Goal: Navigation & Orientation: Find specific page/section

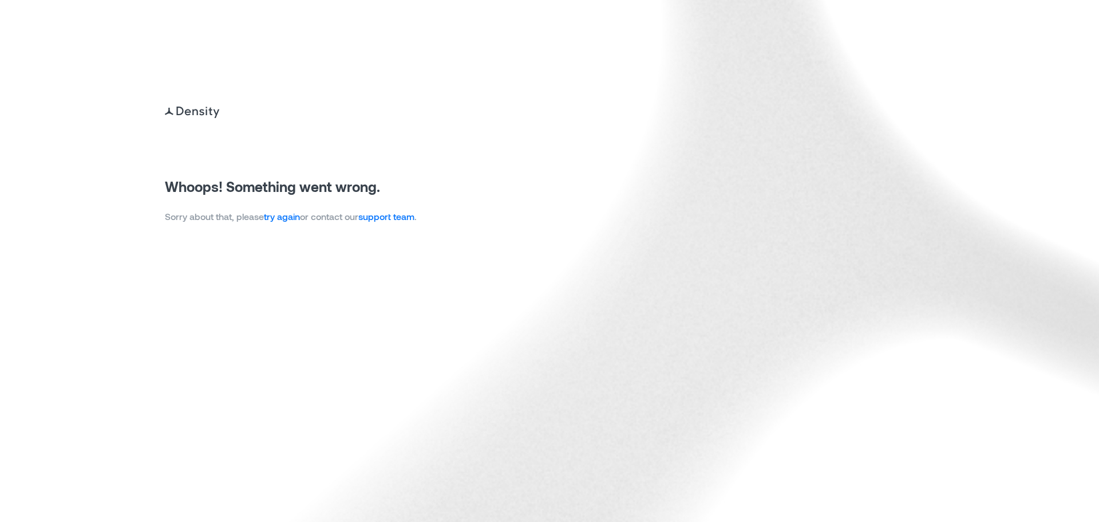
click at [291, 212] on link "try again" at bounding box center [282, 216] width 36 height 11
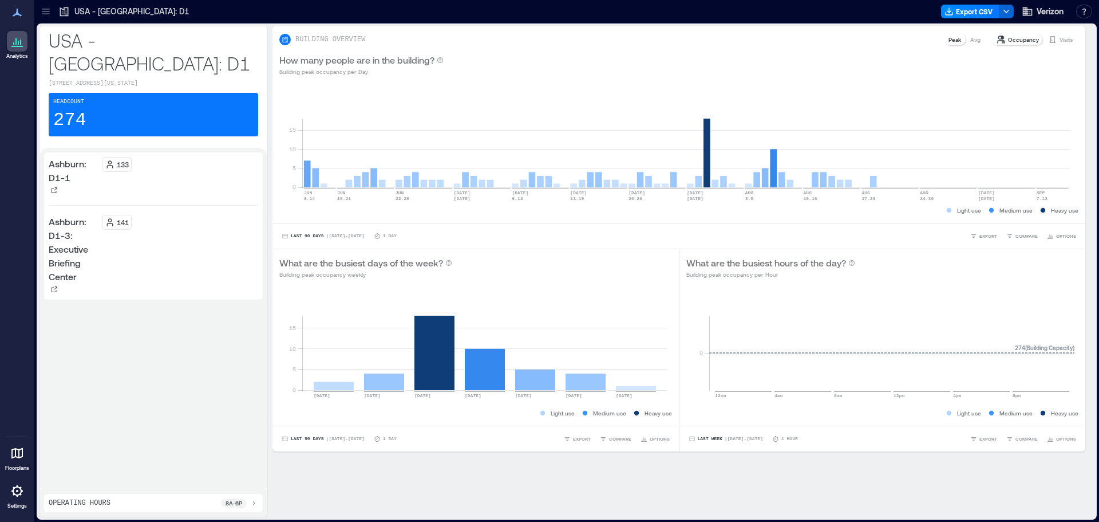
click at [47, 13] on icon at bounding box center [45, 11] width 11 height 11
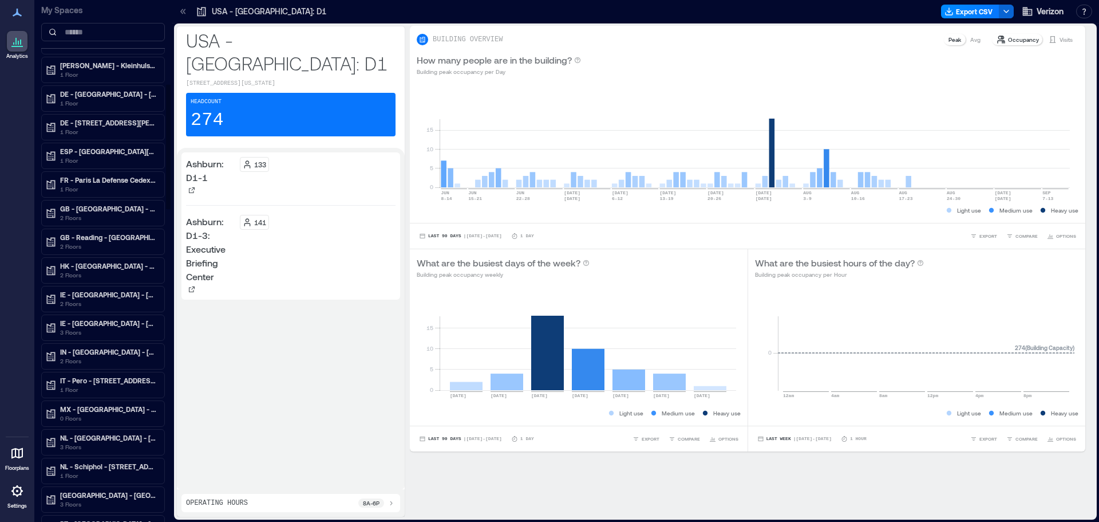
scroll to position [344, 0]
click at [112, 181] on p "ESP - [GEOGRAPHIC_DATA][PERSON_NAME] de la Condesa" at bounding box center [108, 178] width 96 height 9
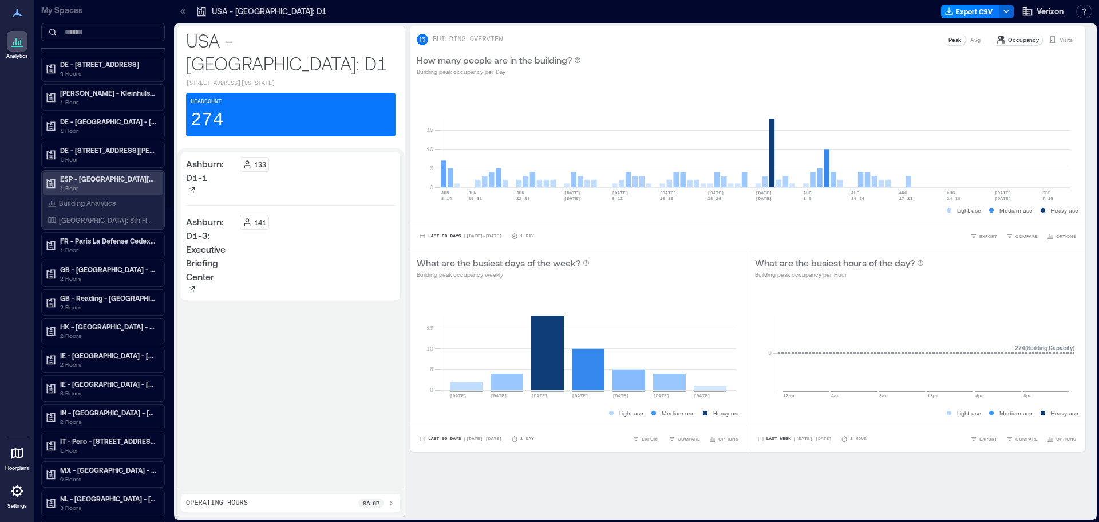
click at [104, 178] on p "ESP - [GEOGRAPHIC_DATA][PERSON_NAME] de la Condesa" at bounding box center [108, 178] width 96 height 9
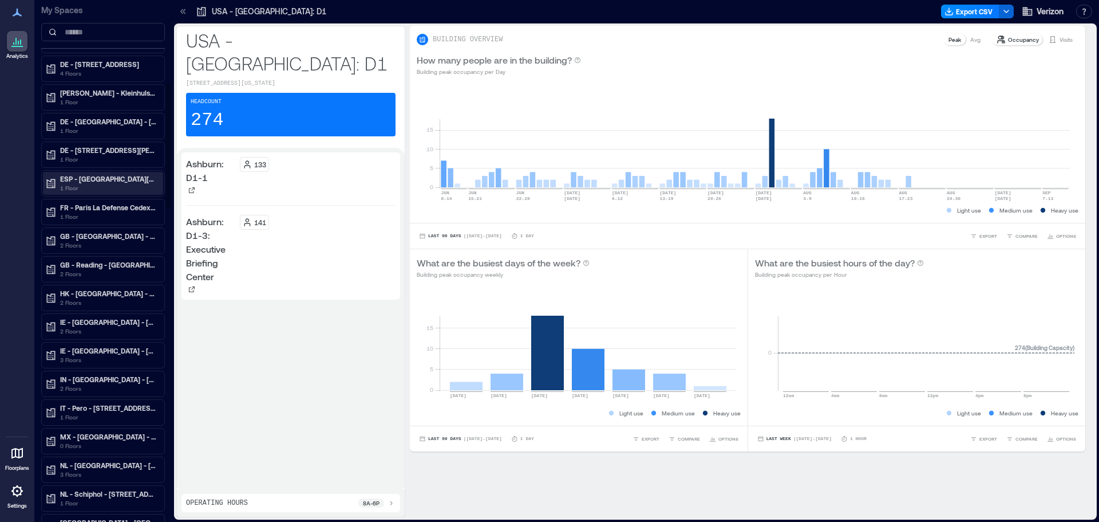
click at [104, 180] on p "ESP - [GEOGRAPHIC_DATA][PERSON_NAME] de la Condesa" at bounding box center [108, 178] width 96 height 9
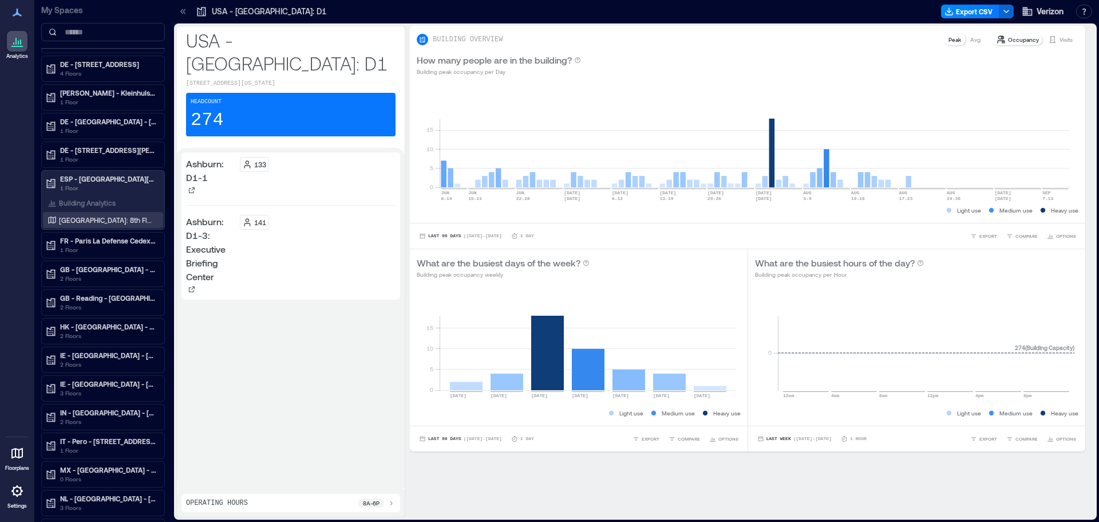
click at [89, 219] on p "Murcia: 8th Floor" at bounding box center [106, 219] width 95 height 9
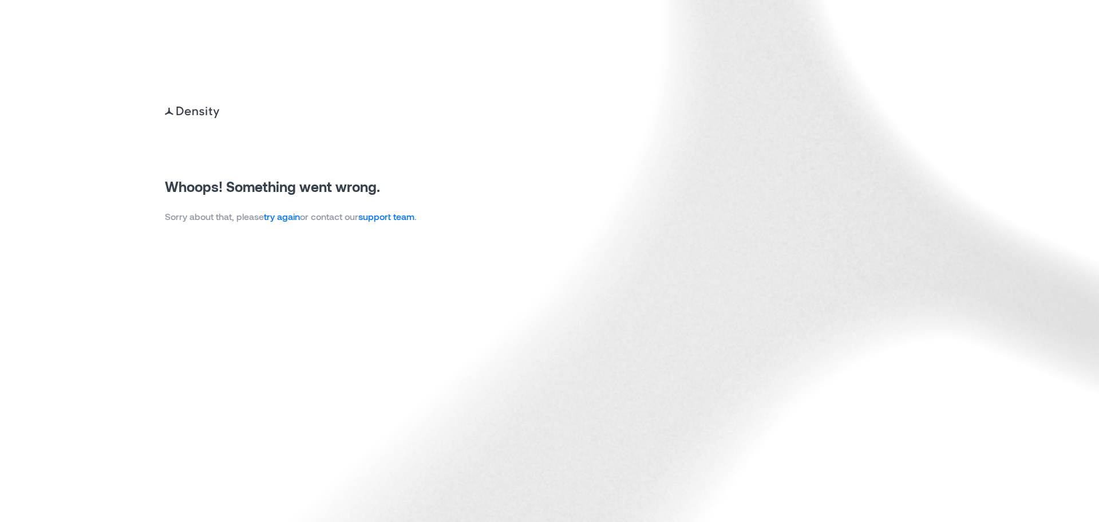
click at [291, 220] on link "try again" at bounding box center [282, 216] width 36 height 11
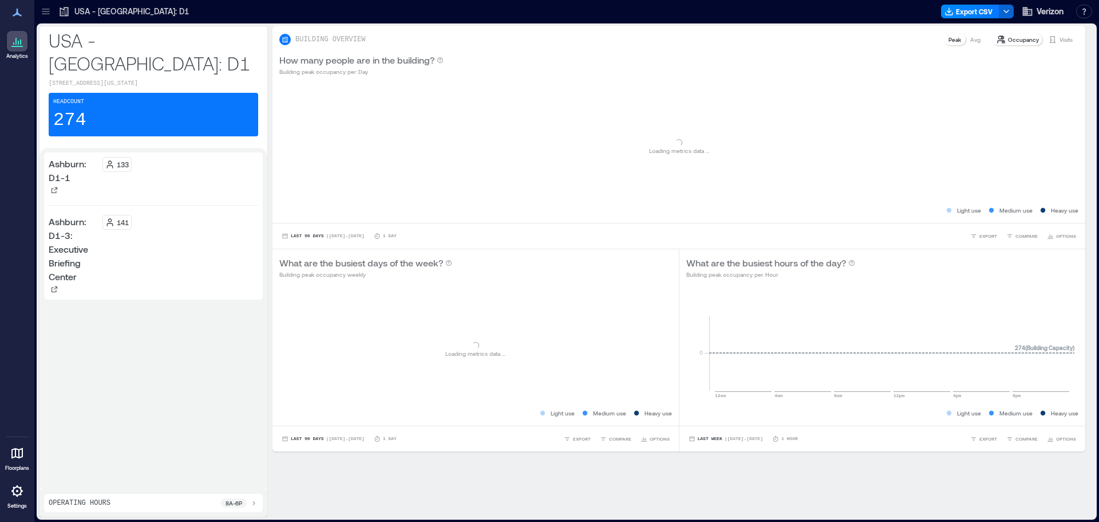
click at [46, 14] on icon at bounding box center [45, 13] width 7 height 1
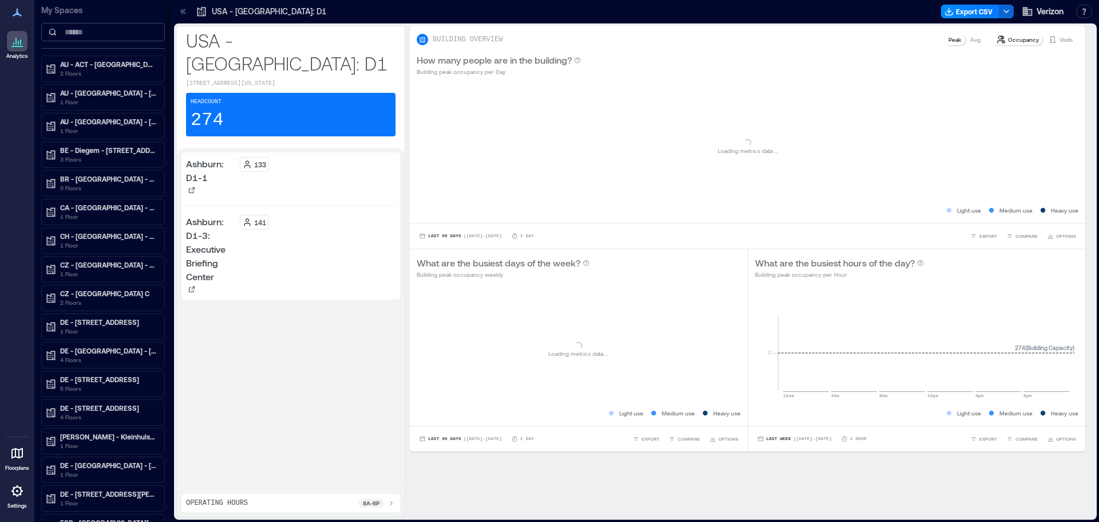
click at [96, 32] on input at bounding box center [103, 32] width 124 height 18
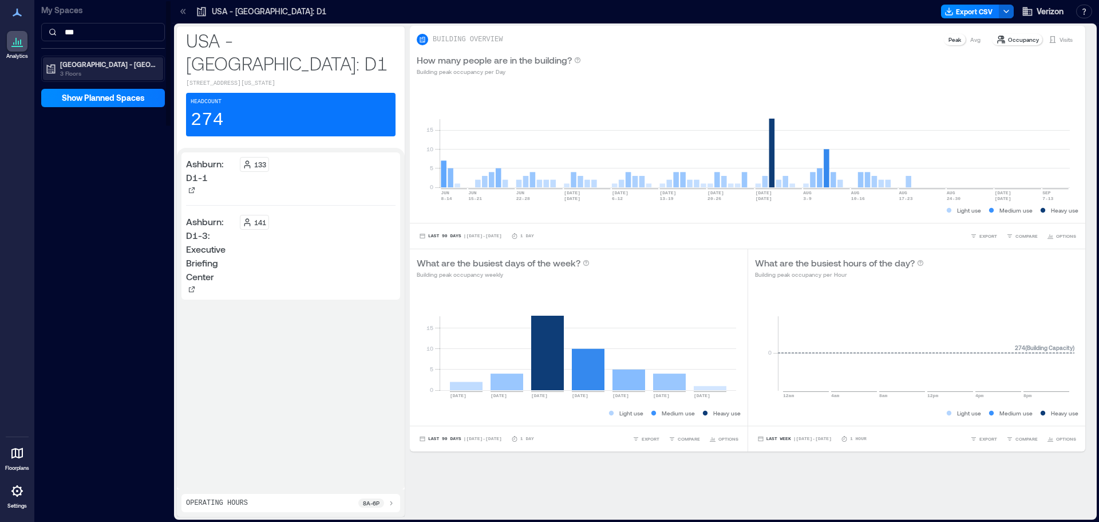
type input "***"
click at [101, 72] on p "3 Floors" at bounding box center [108, 73] width 96 height 9
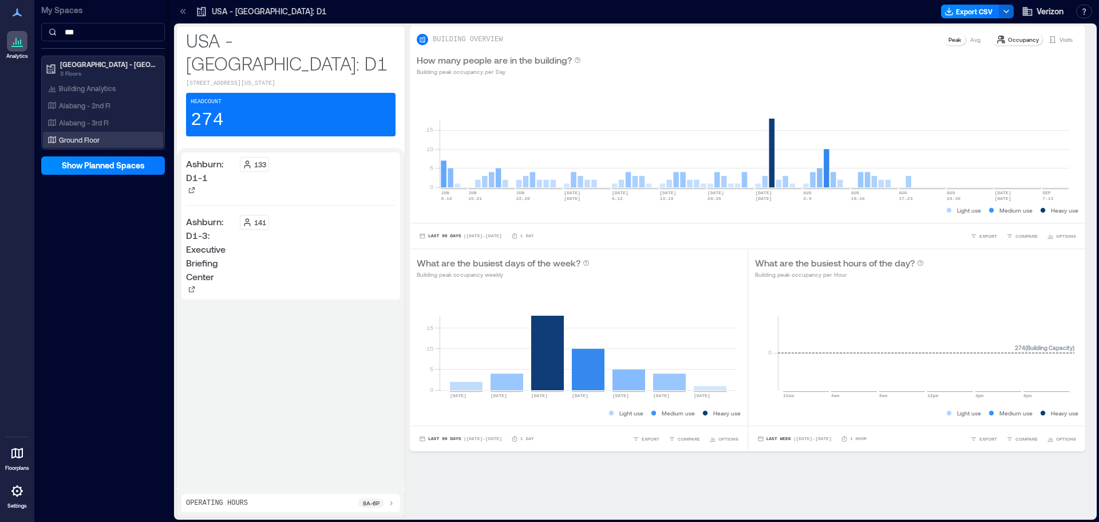
click at [113, 138] on div "Ground Floor" at bounding box center [100, 139] width 111 height 11
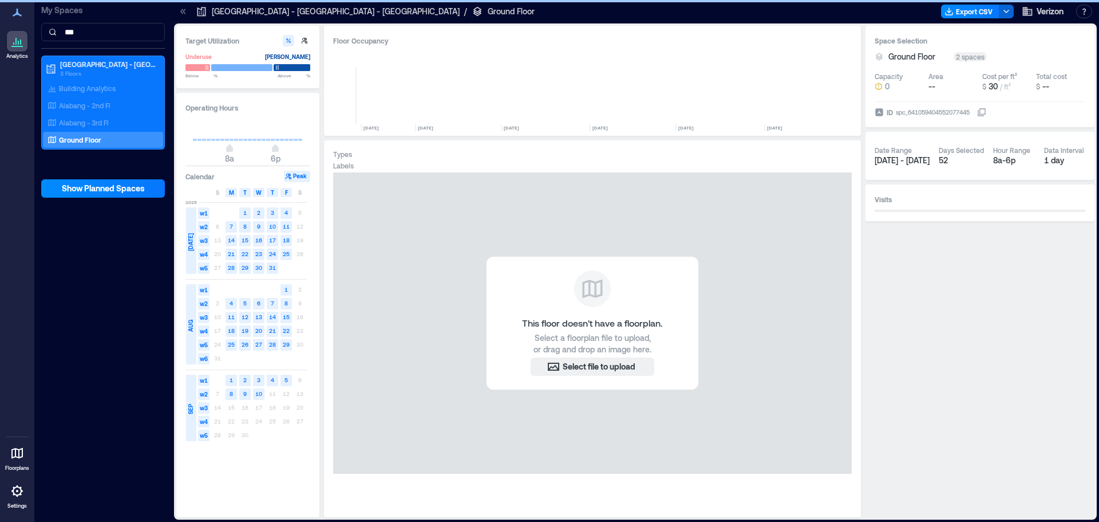
scroll to position [0, 4823]
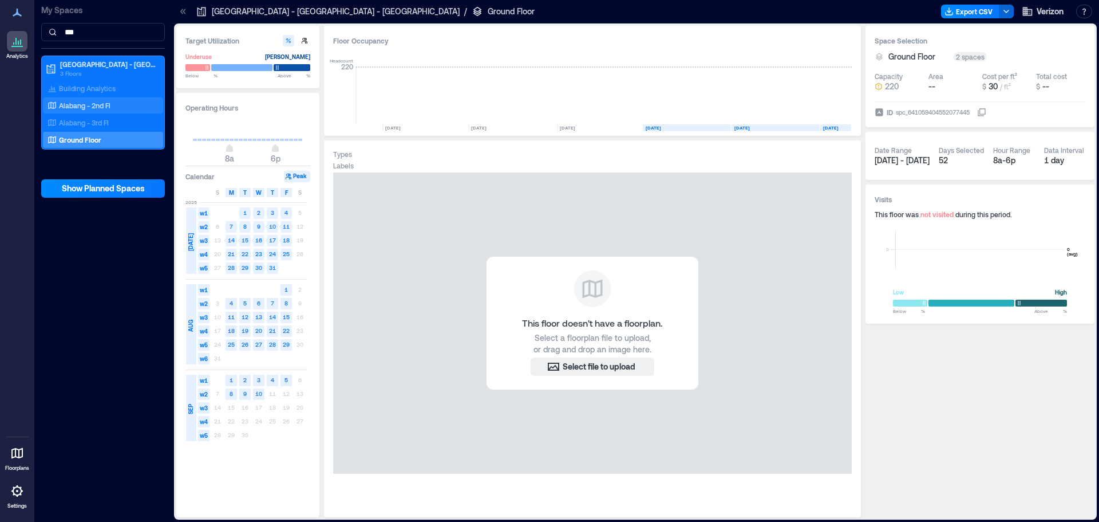
click at [115, 104] on div "Alabang - 2nd Fl" at bounding box center [100, 105] width 111 height 11
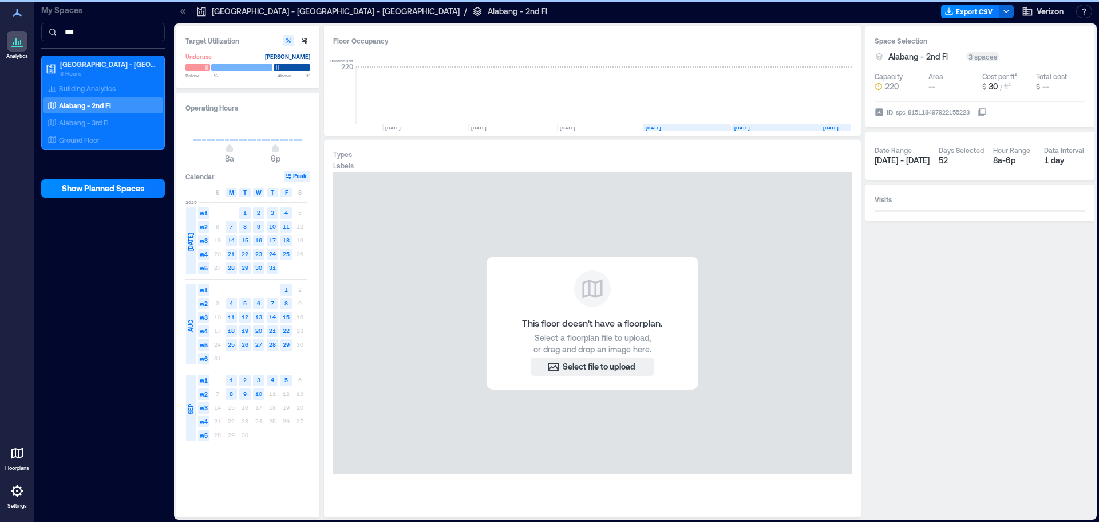
scroll to position [0, 4820]
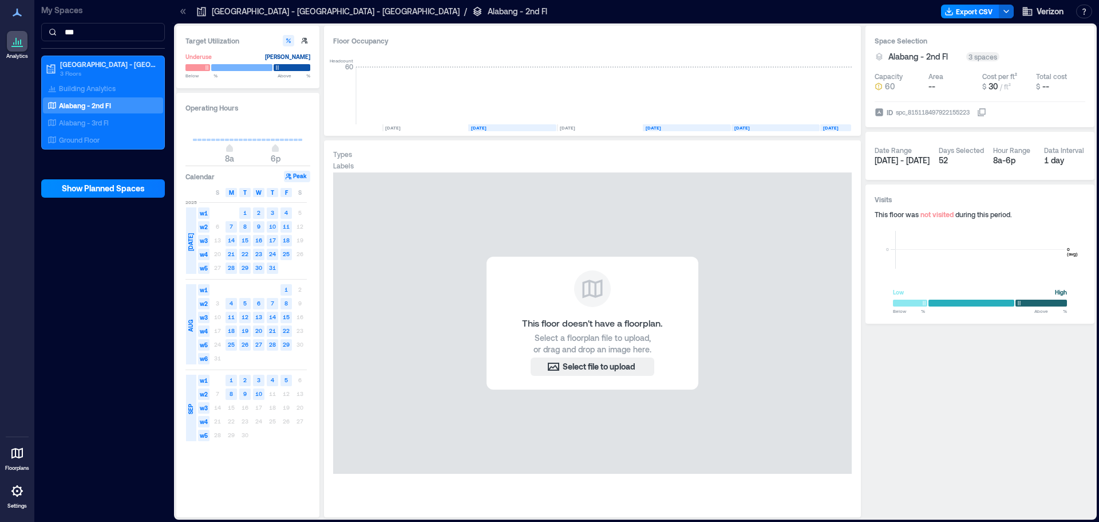
drag, startPoint x: 542, startPoint y: 130, endPoint x: 446, endPoint y: 130, distance: 96.2
click at [542, 130] on rect at bounding box center [512, 127] width 88 height 7
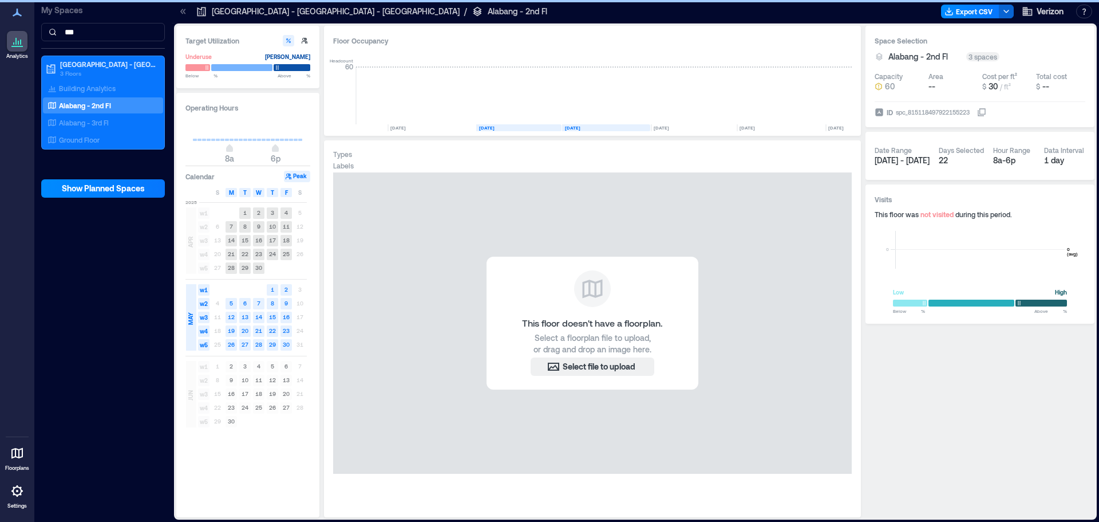
click at [446, 130] on rect at bounding box center [432, 127] width 88 height 7
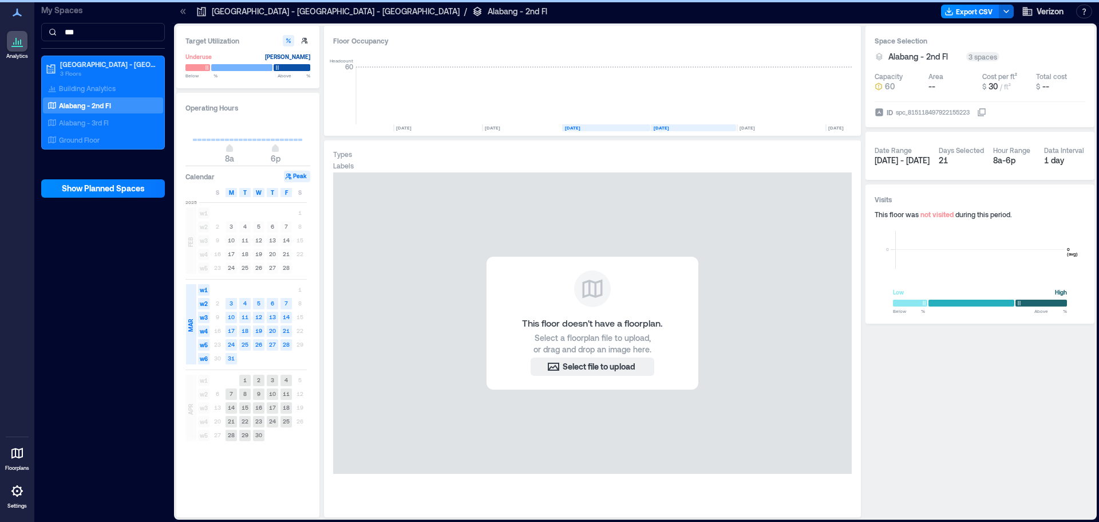
click at [685, 130] on rect at bounding box center [693, 127] width 85 height 7
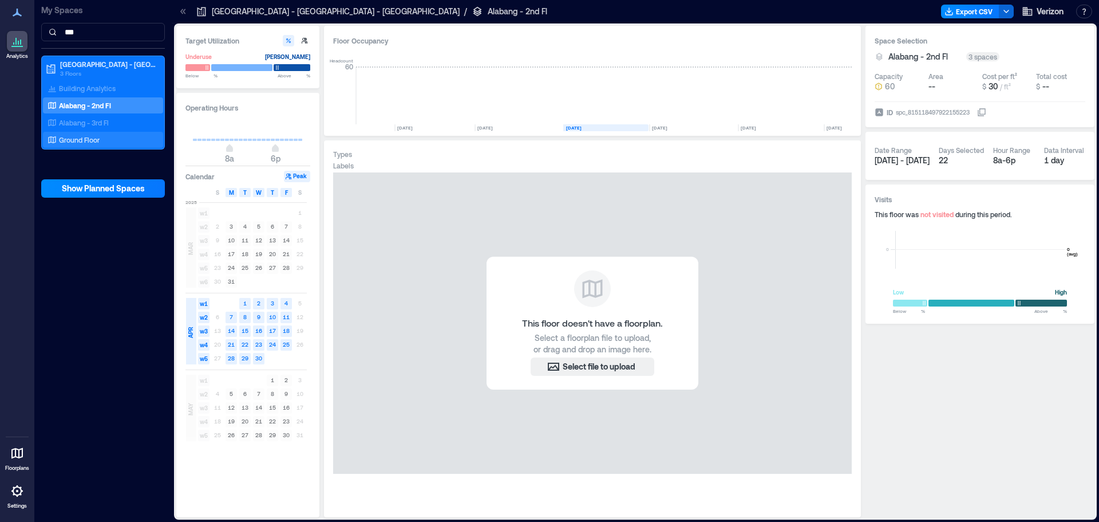
click at [93, 136] on p "Ground Floor" at bounding box center [79, 139] width 41 height 9
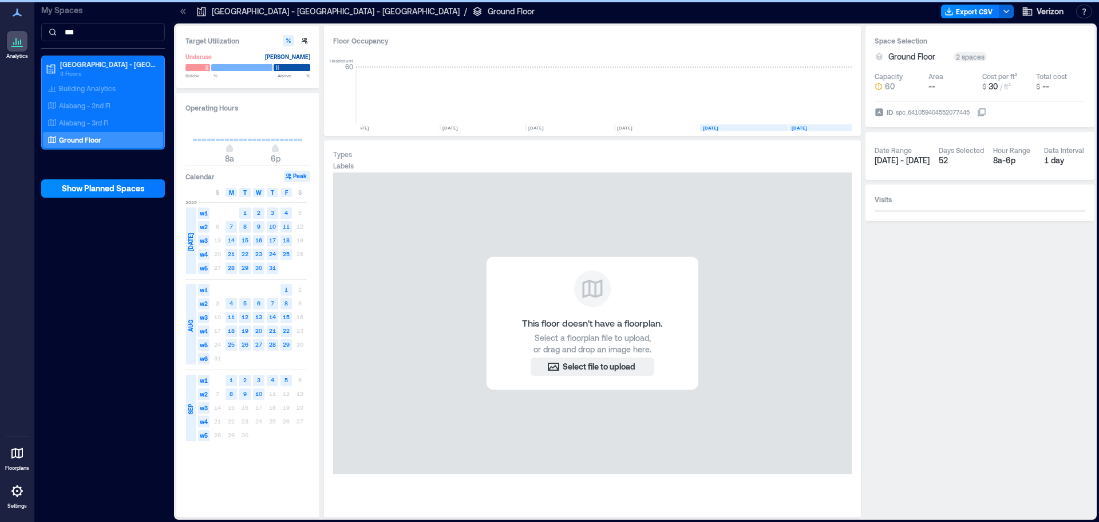
scroll to position [0, 4823]
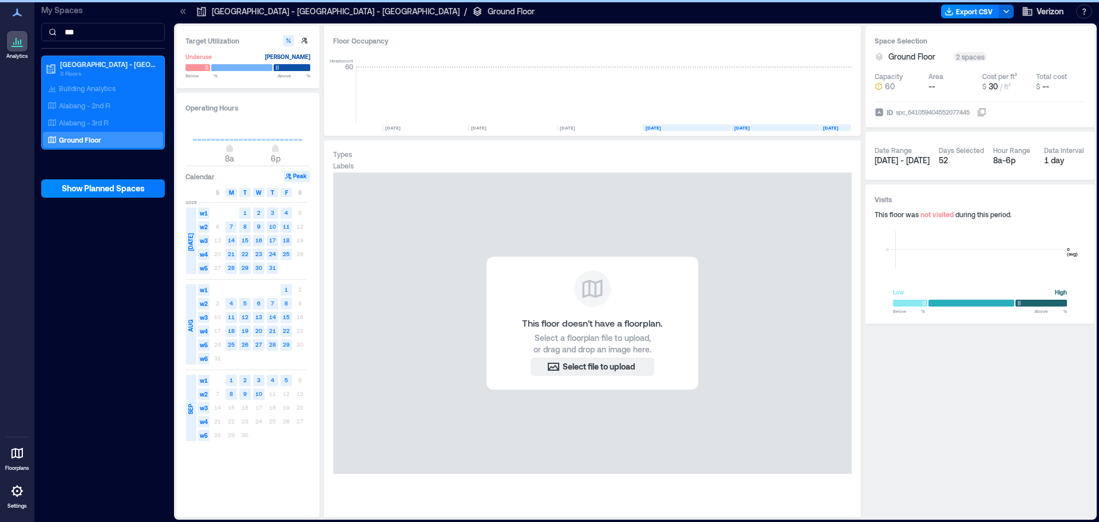
click at [425, 128] on rect at bounding box center [425, 127] width 85 height 7
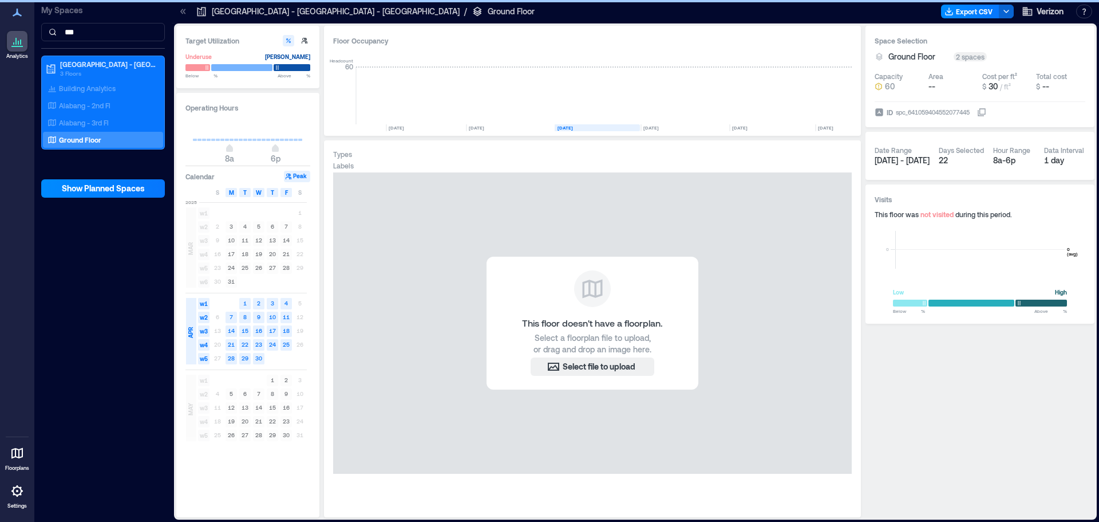
scroll to position [0, 4642]
click at [749, 129] on text "[DATE]" at bounding box center [748, 128] width 15 height 6
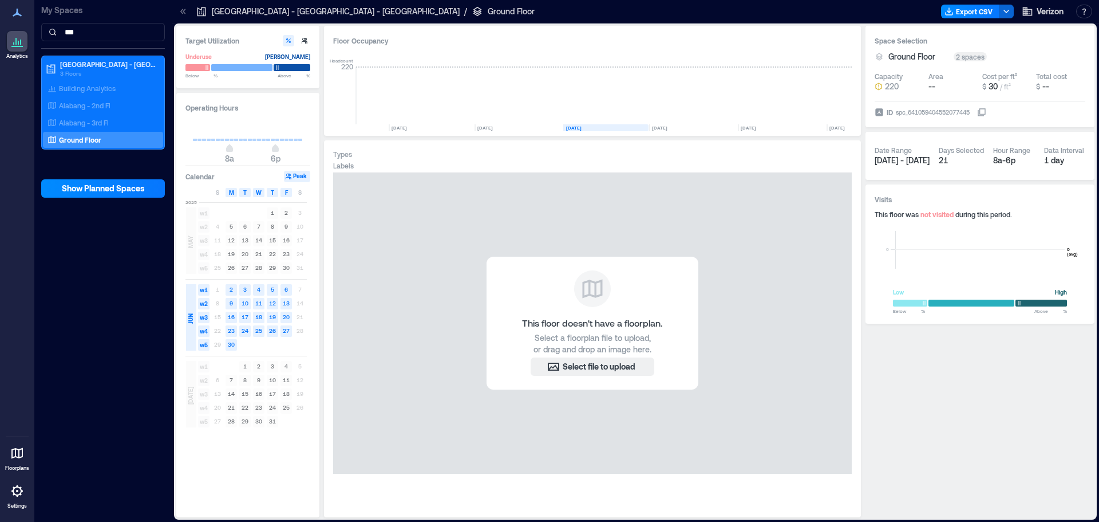
click at [112, 109] on div "Alabang - 2nd Fl" at bounding box center [100, 105] width 111 height 11
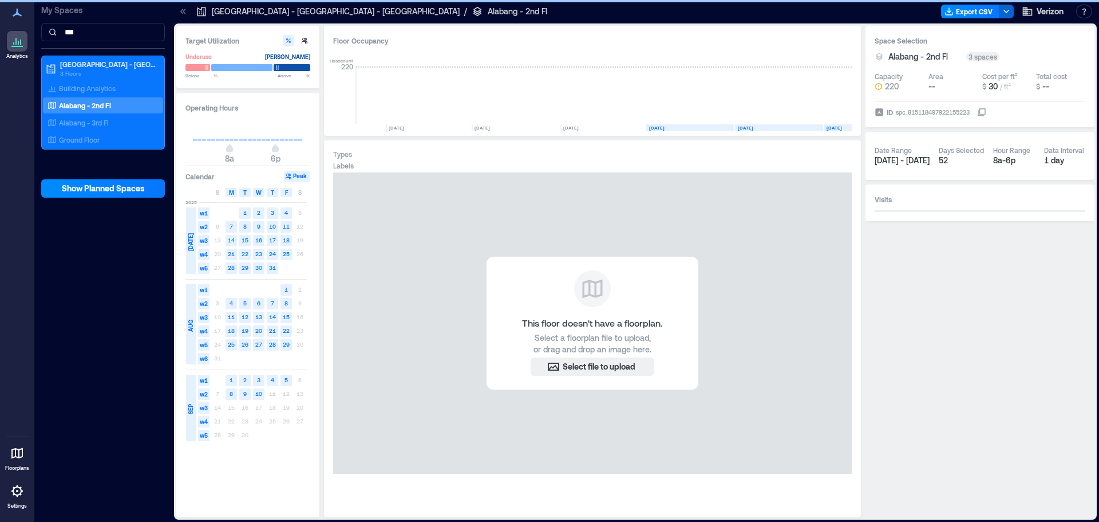
scroll to position [0, 4820]
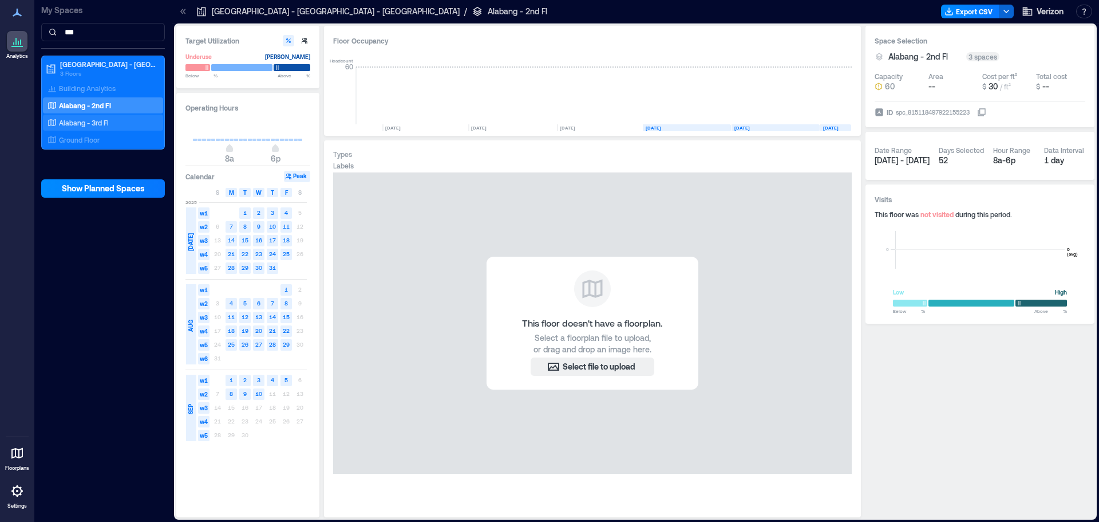
click at [105, 121] on p "Alabang - 3rd Fl" at bounding box center [84, 122] width 50 height 9
